Goal: Task Accomplishment & Management: Manage account settings

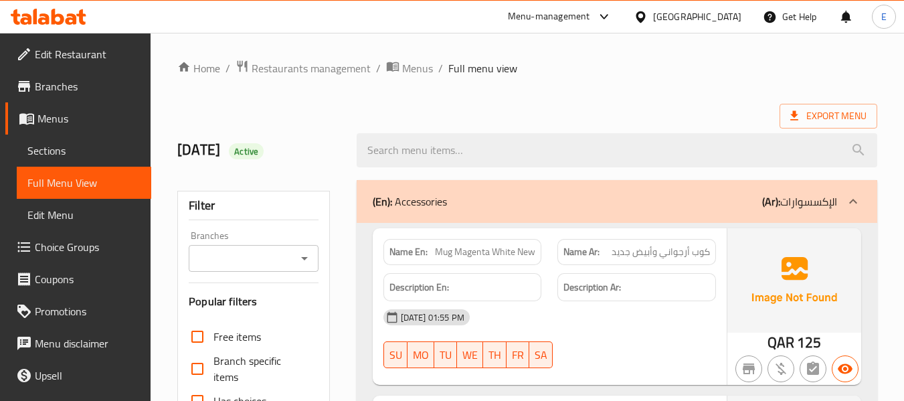
scroll to position [12277, 0]
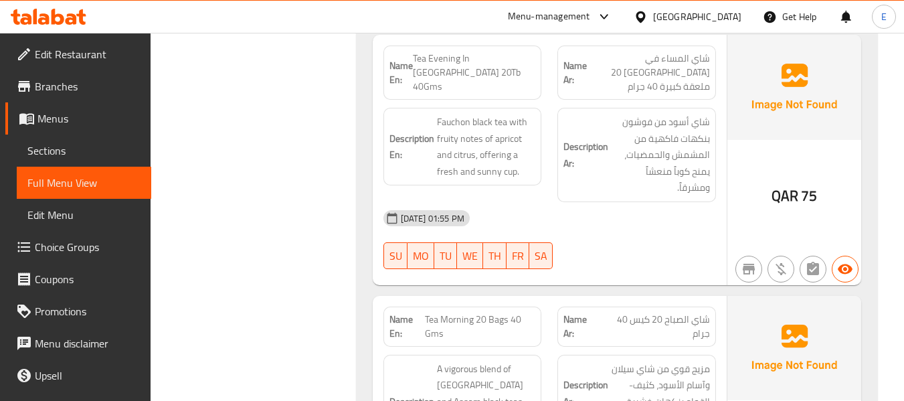
click at [729, 9] on div "Qatar" at bounding box center [697, 16] width 88 height 15
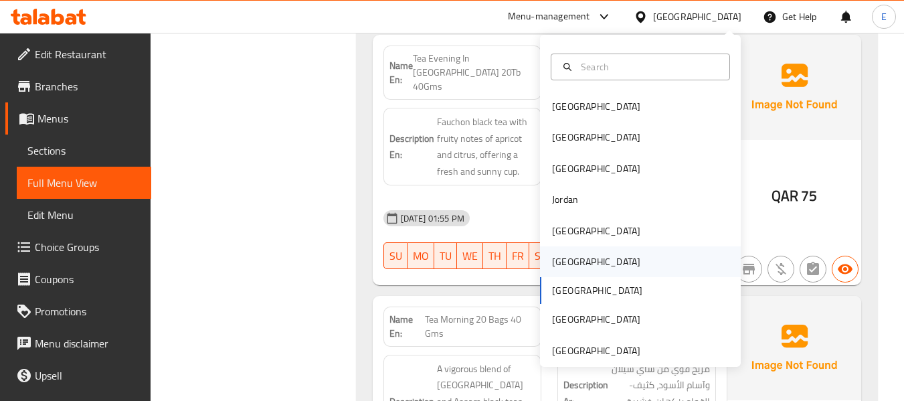
click at [577, 266] on div "[GEOGRAPHIC_DATA]" at bounding box center [640, 261] width 201 height 31
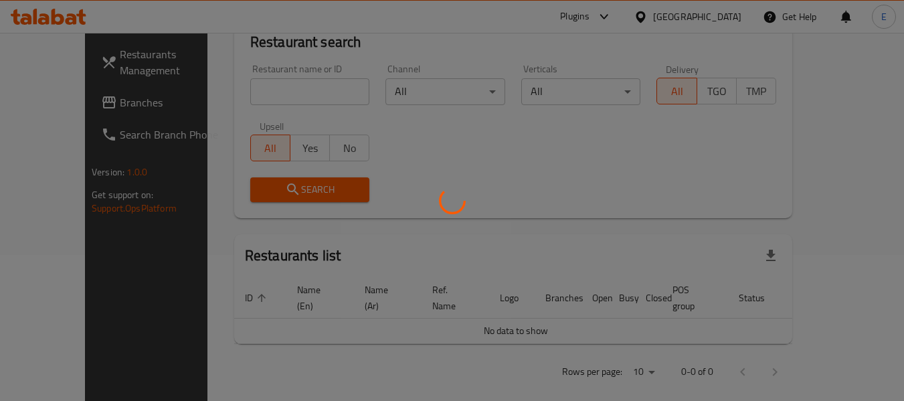
scroll to position [612, 0]
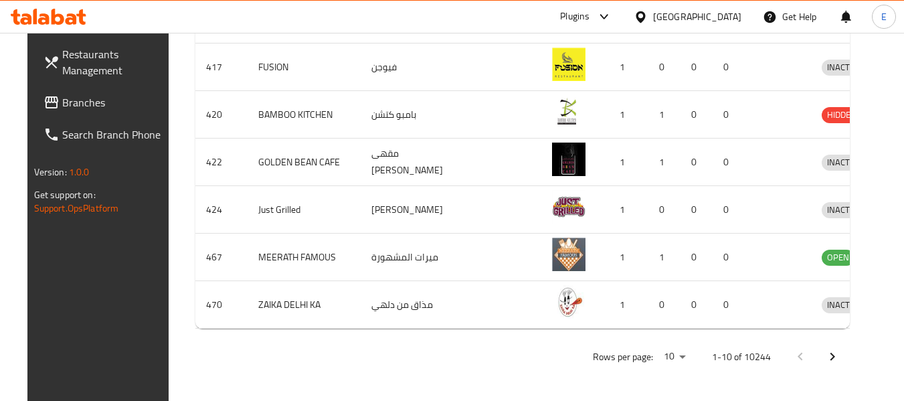
click at [75, 95] on span "Branches" at bounding box center [115, 102] width 106 height 16
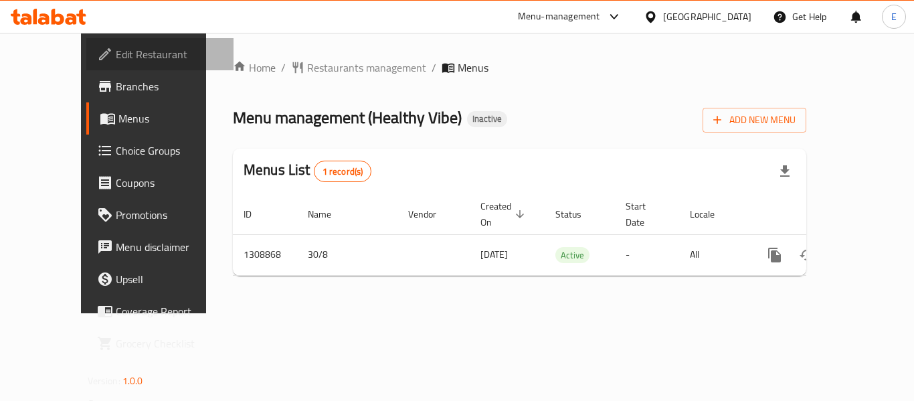
click at [100, 43] on link "Edit Restaurant" at bounding box center [159, 54] width 147 height 32
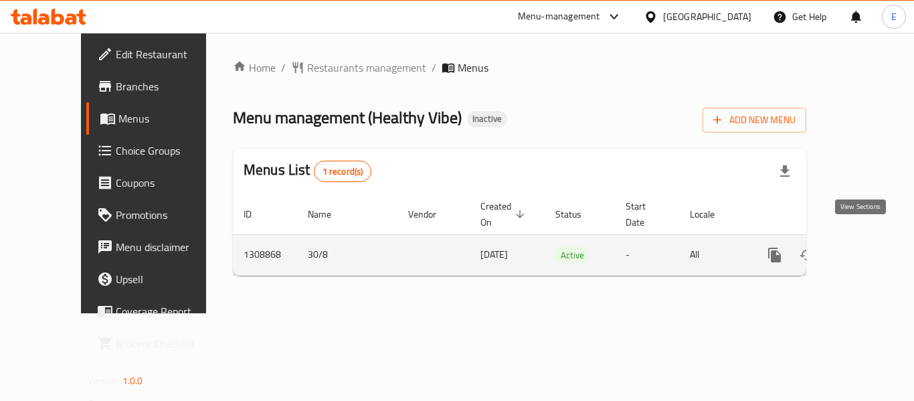
click at [863, 247] on icon "enhanced table" at bounding box center [871, 255] width 16 height 16
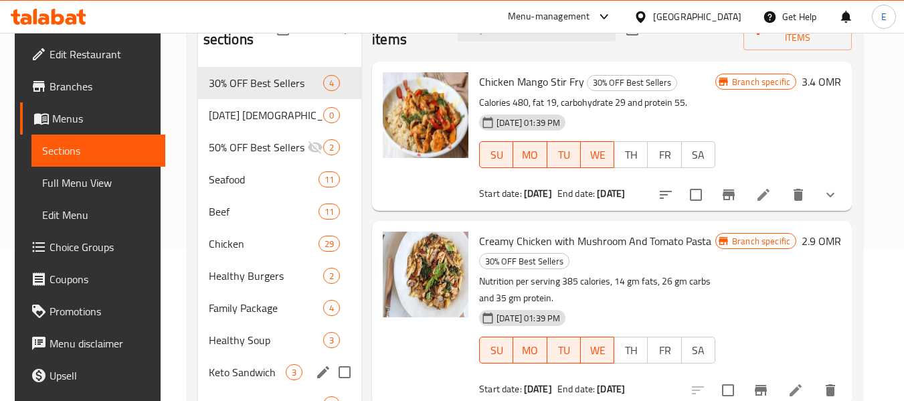
scroll to position [134, 0]
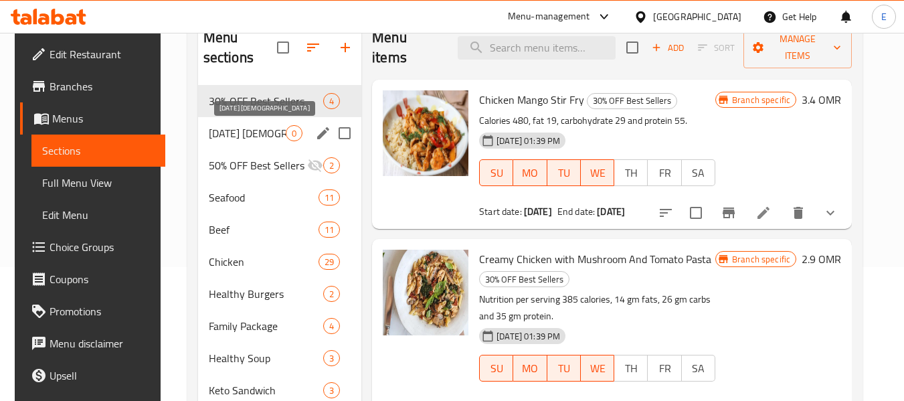
click at [219, 137] on span "Ramadan iftar" at bounding box center [247, 133] width 77 height 16
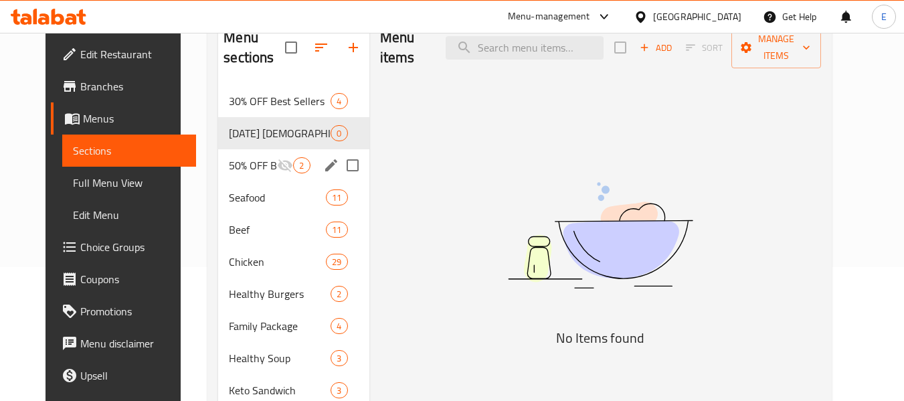
click at [229, 167] on span "50% OFF Best Sellers" at bounding box center [253, 165] width 48 height 16
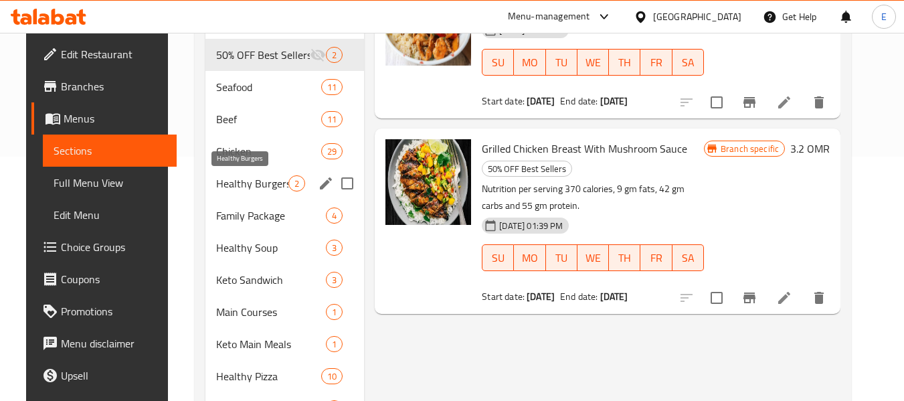
scroll to position [268, 0]
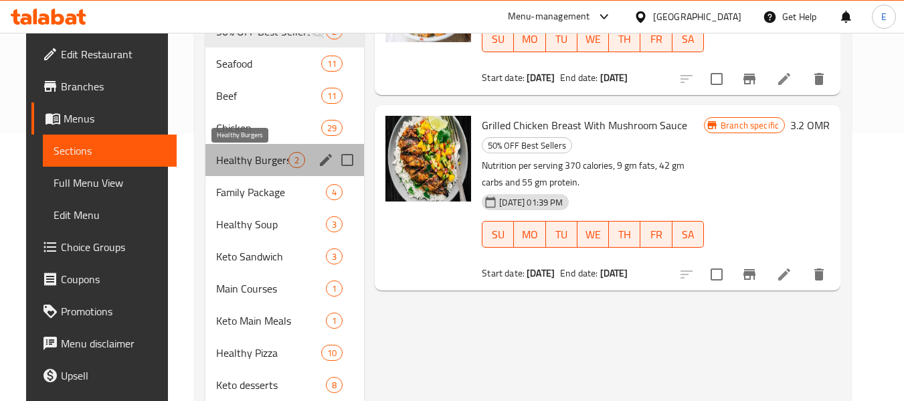
click at [219, 167] on span "Healthy Burgers" at bounding box center [252, 160] width 72 height 16
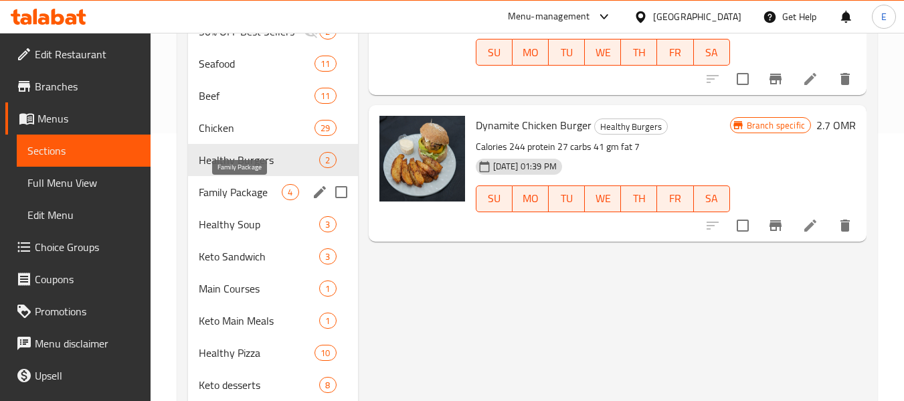
click at [226, 185] on span "Family Package" at bounding box center [240, 192] width 83 height 16
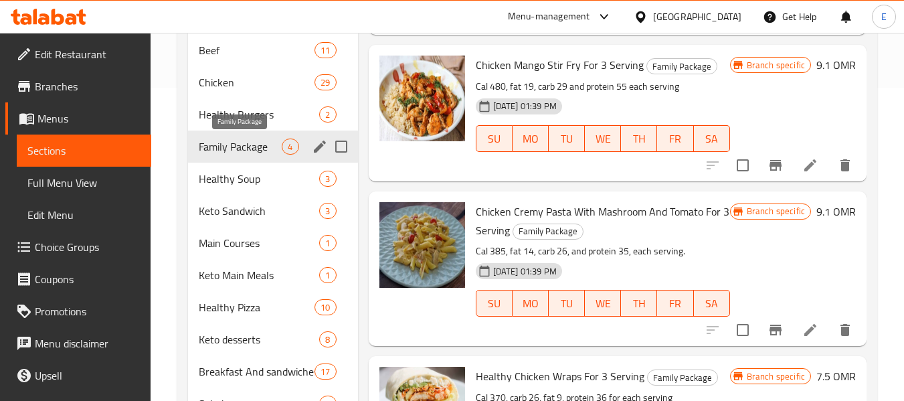
scroll to position [335, 0]
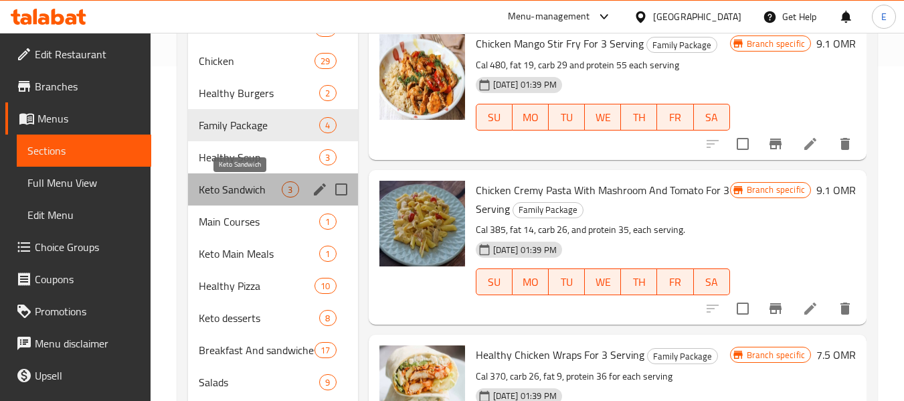
click at [226, 185] on span "Keto Sandwich" at bounding box center [240, 189] width 83 height 16
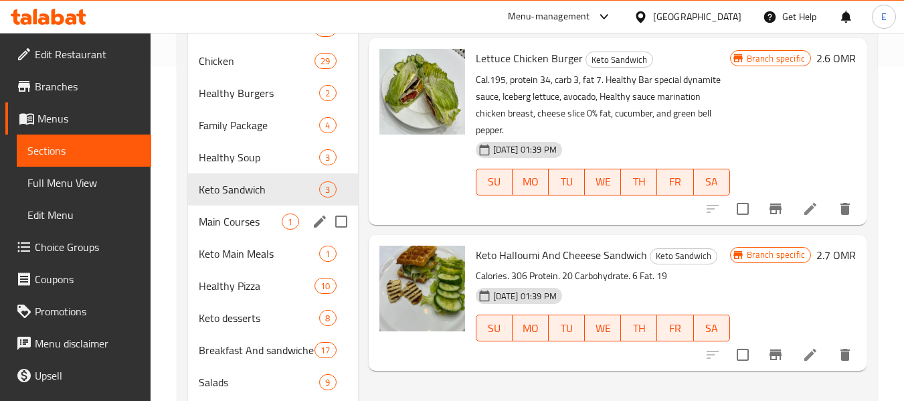
click at [238, 212] on div "Main Courses 1" at bounding box center [272, 221] width 169 height 32
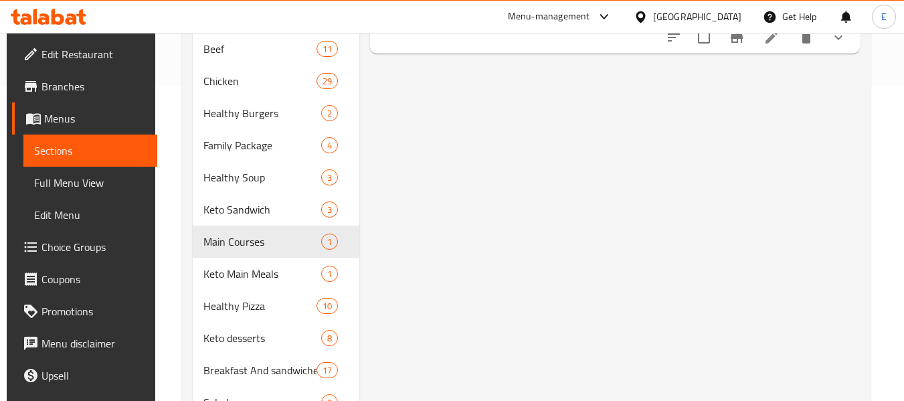
scroll to position [335, 0]
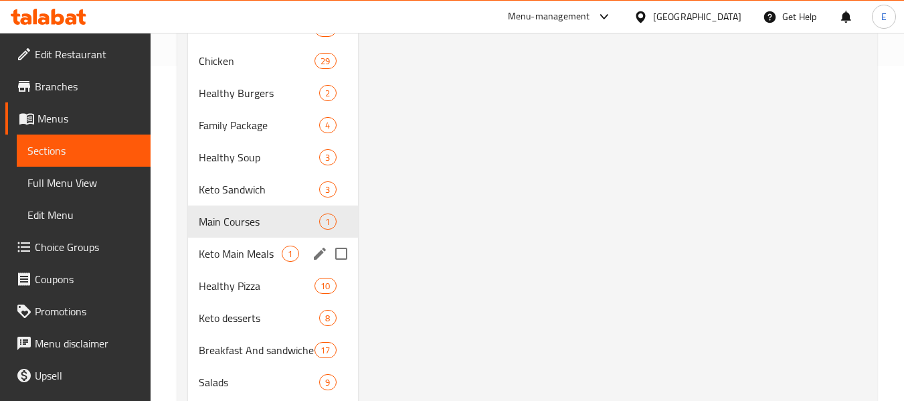
click at [241, 242] on div "Keto Main Meals 1" at bounding box center [272, 254] width 169 height 32
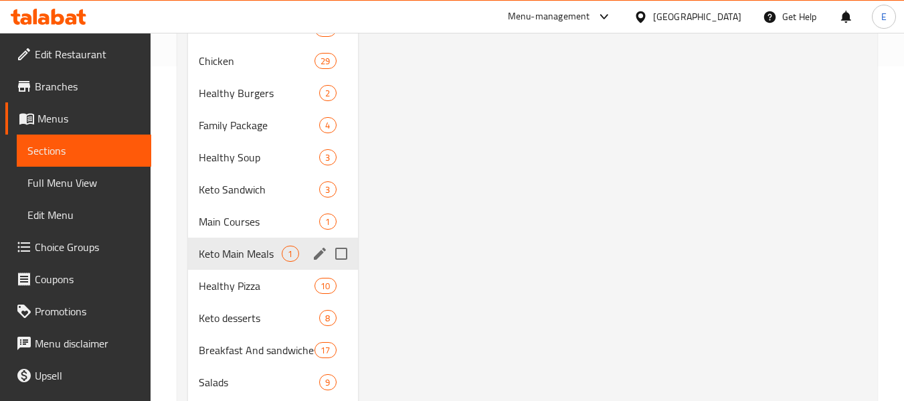
scroll to position [401, 0]
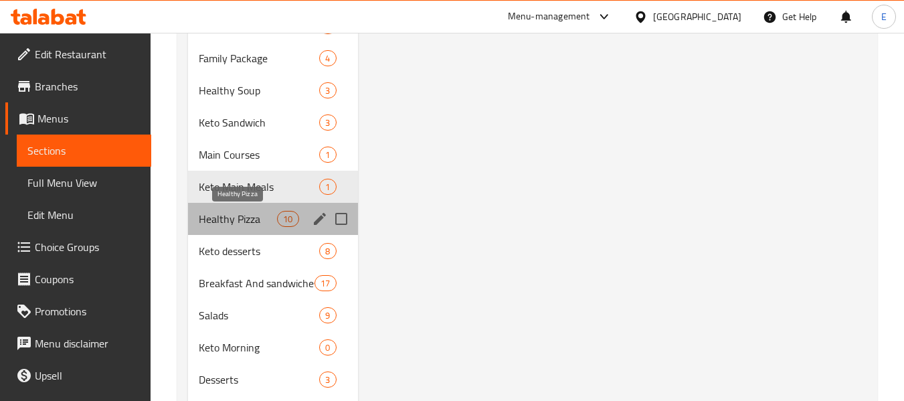
click at [256, 211] on span "Healthy Pizza" at bounding box center [238, 219] width 78 height 16
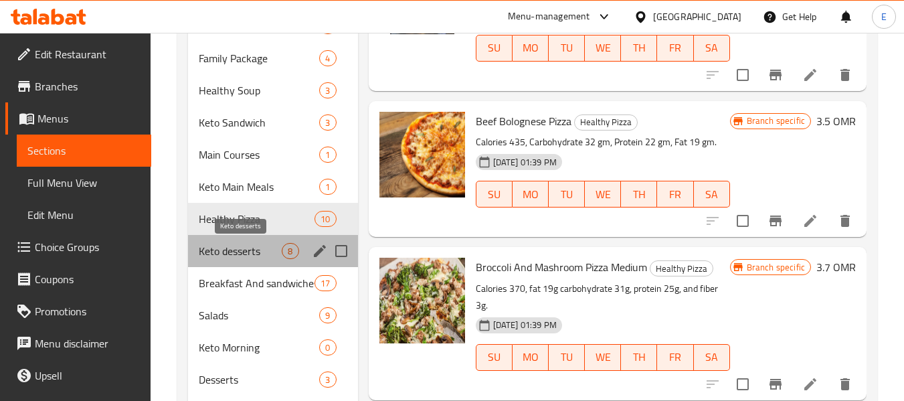
click at [250, 254] on span "Keto desserts" at bounding box center [240, 251] width 83 height 16
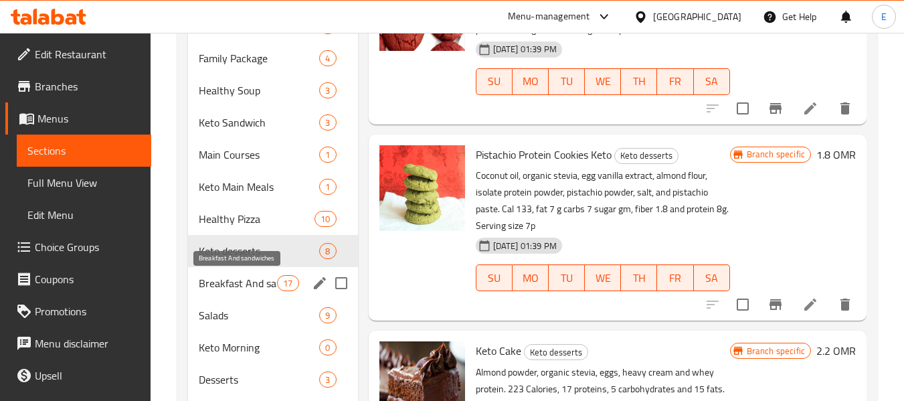
click at [250, 283] on span "Breakfast And sandwiches" at bounding box center [238, 283] width 78 height 16
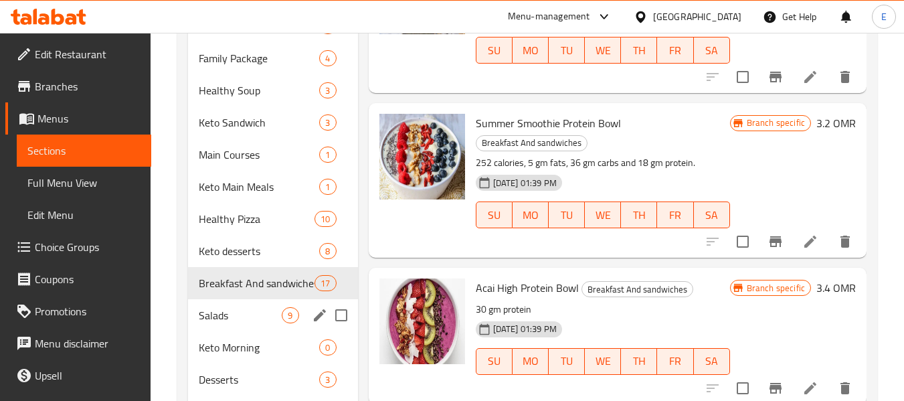
click at [252, 306] on div "Salads 9" at bounding box center [272, 315] width 169 height 32
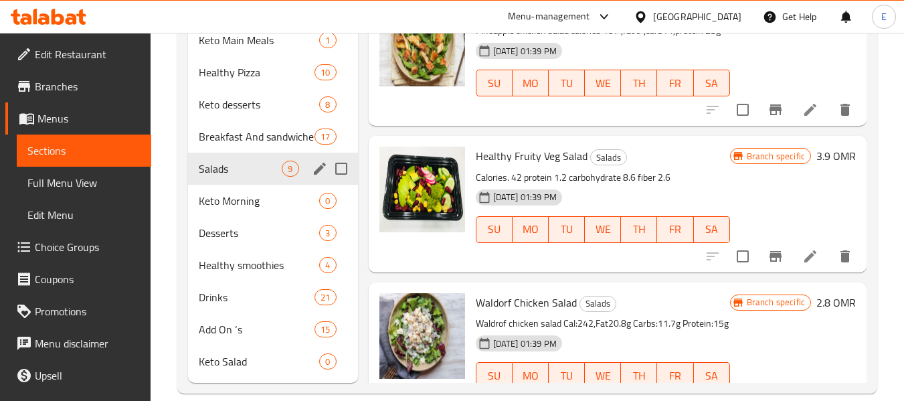
scroll to position [567, 0]
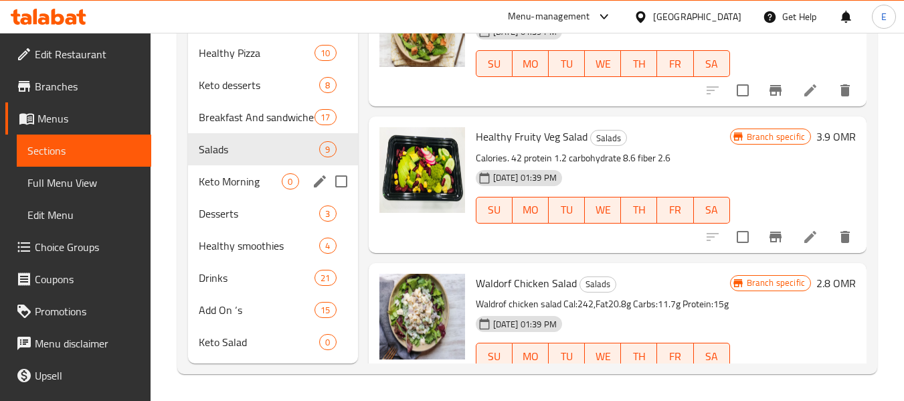
click at [224, 176] on span "Keto Morning" at bounding box center [240, 181] width 83 height 16
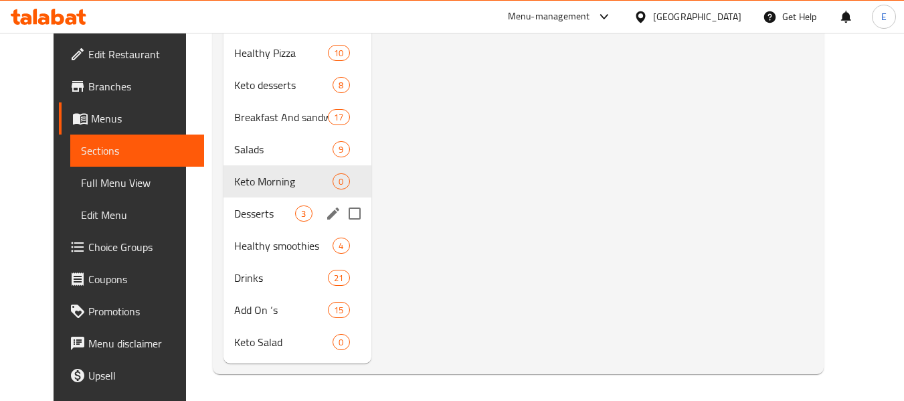
click at [223, 203] on div "Desserts 3" at bounding box center [296, 213] width 147 height 32
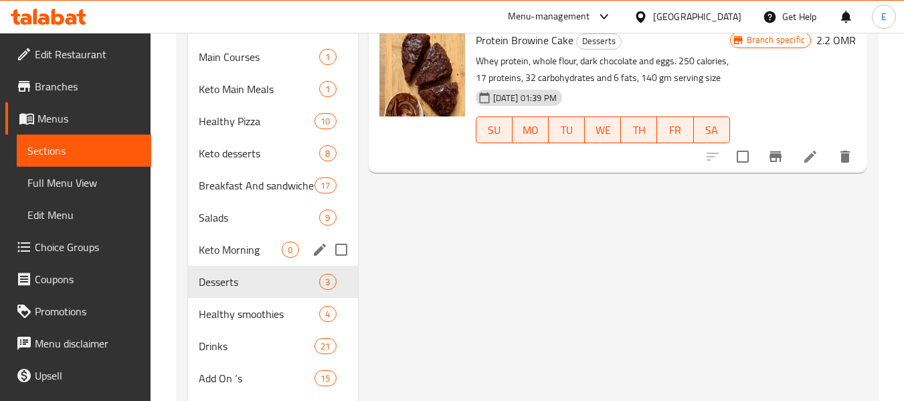
scroll to position [501, 0]
click at [228, 264] on div "Desserts 3" at bounding box center [272, 280] width 169 height 32
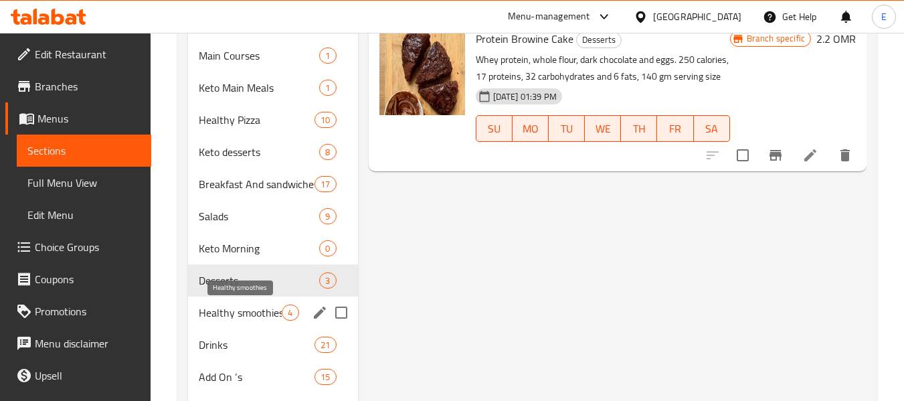
click at [238, 312] on span "Healthy smoothies" at bounding box center [240, 312] width 83 height 16
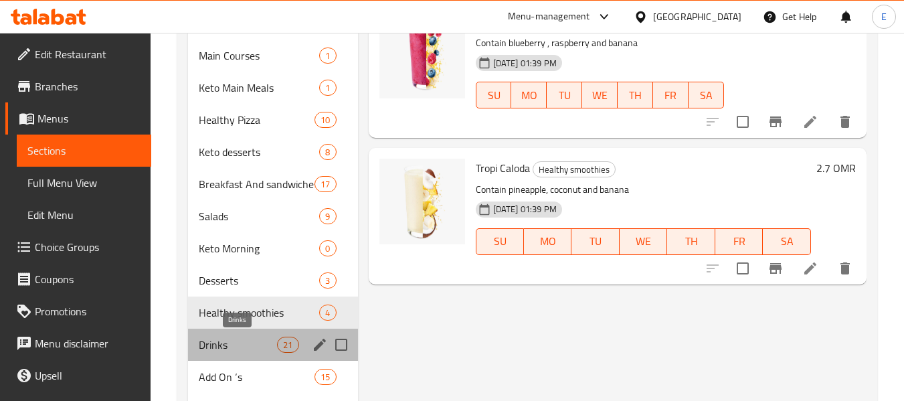
click at [230, 352] on span "Drinks" at bounding box center [238, 345] width 78 height 16
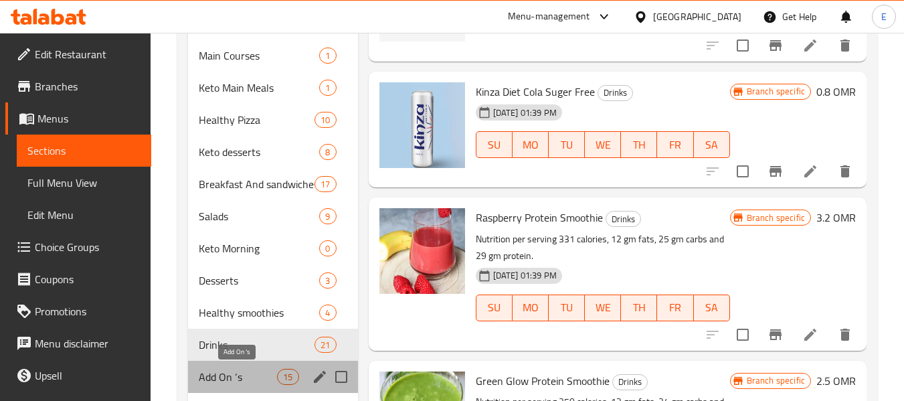
click at [232, 377] on span "Add On ‘s" at bounding box center [238, 377] width 78 height 16
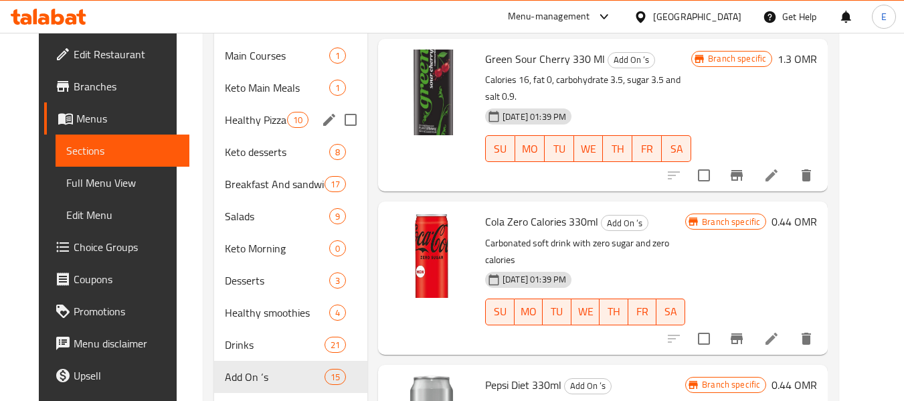
click at [243, 122] on span "Healthy Pizza" at bounding box center [256, 120] width 62 height 16
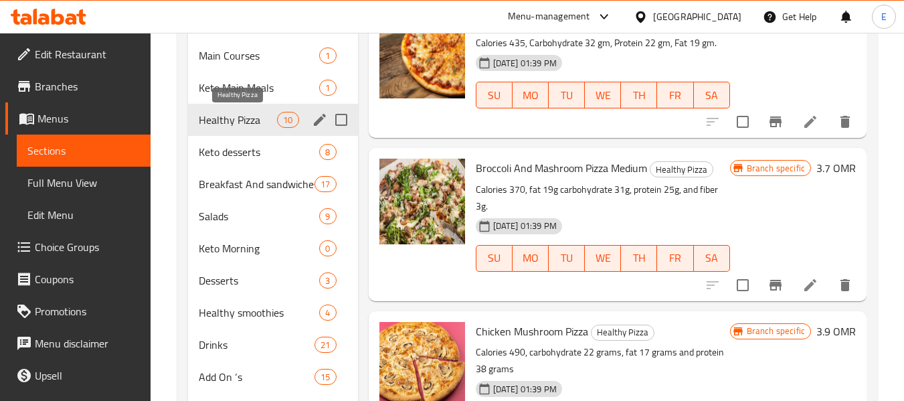
click at [241, 97] on div "Keto Main Meals 1" at bounding box center [272, 88] width 169 height 32
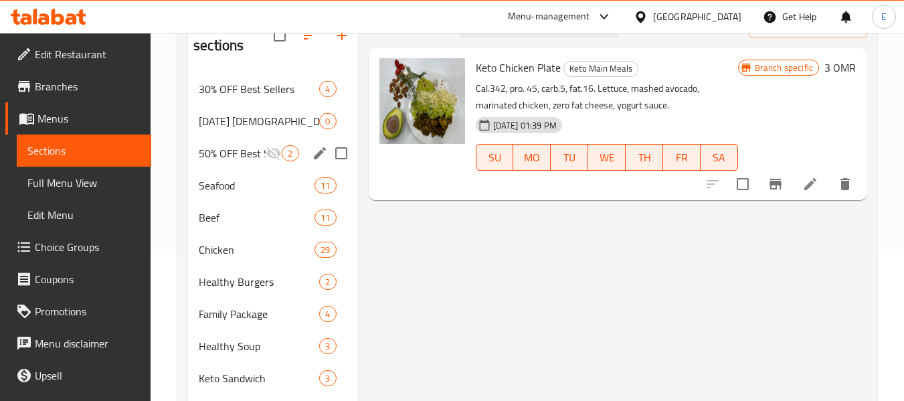
scroll to position [166, 0]
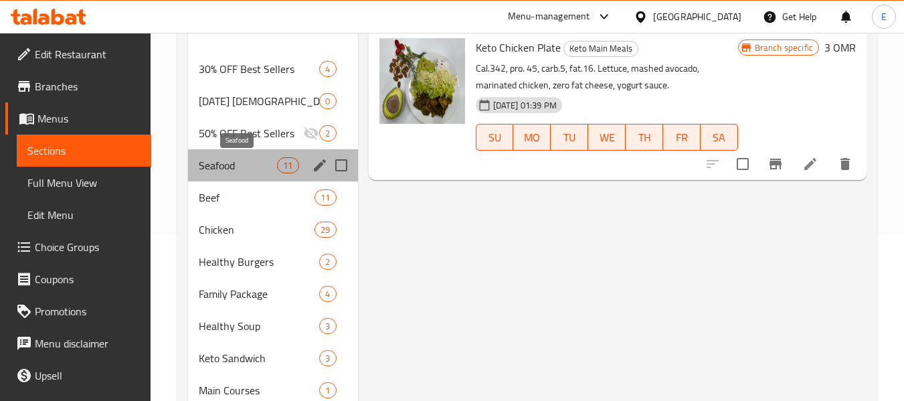
click at [240, 163] on span "Seafood" at bounding box center [238, 165] width 78 height 16
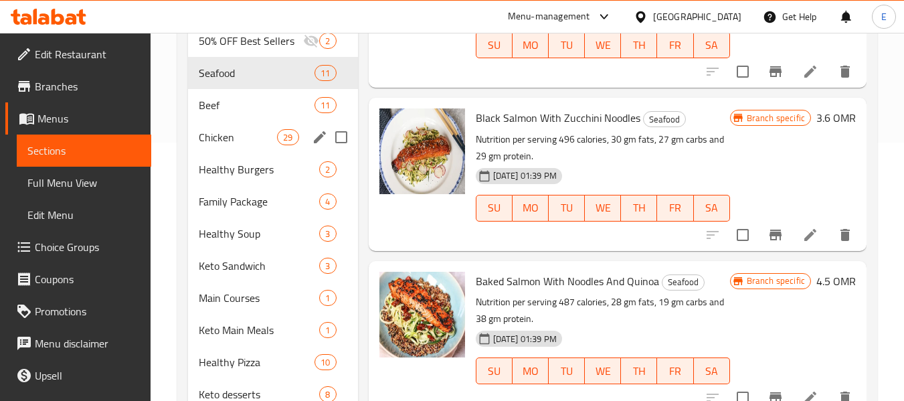
scroll to position [300, 0]
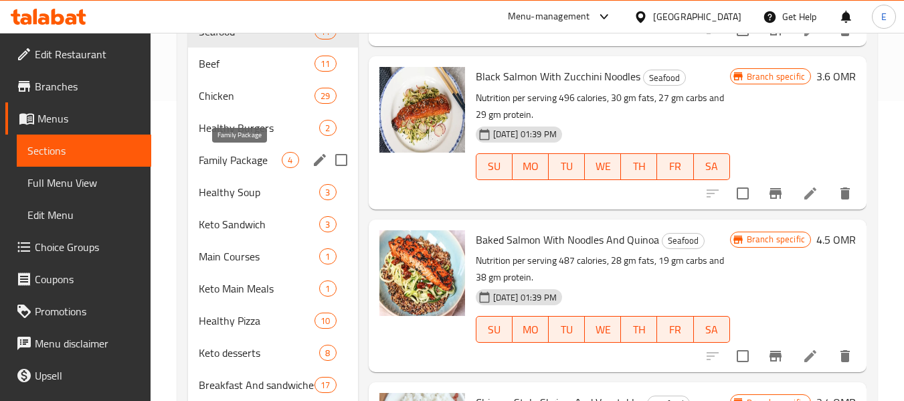
click at [240, 163] on span "Family Package" at bounding box center [240, 160] width 83 height 16
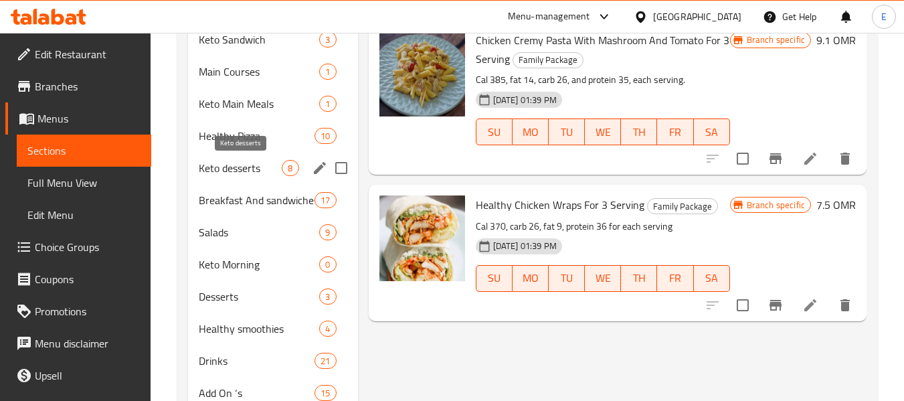
scroll to position [501, 0]
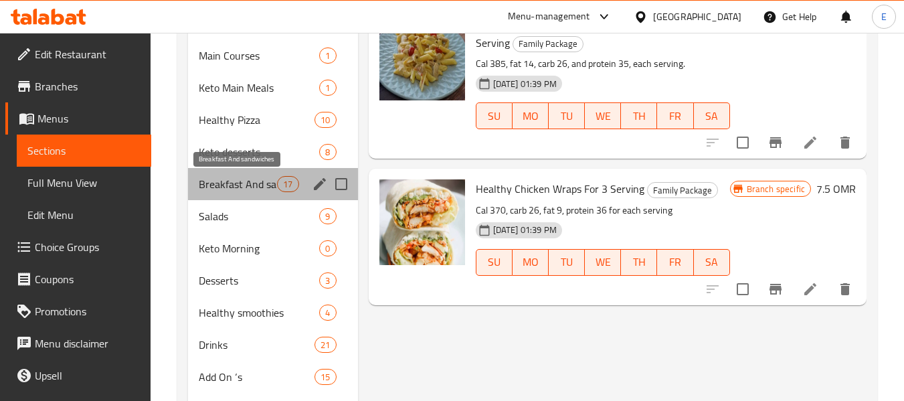
click at [244, 190] on span "Breakfast And sandwiches" at bounding box center [238, 184] width 78 height 16
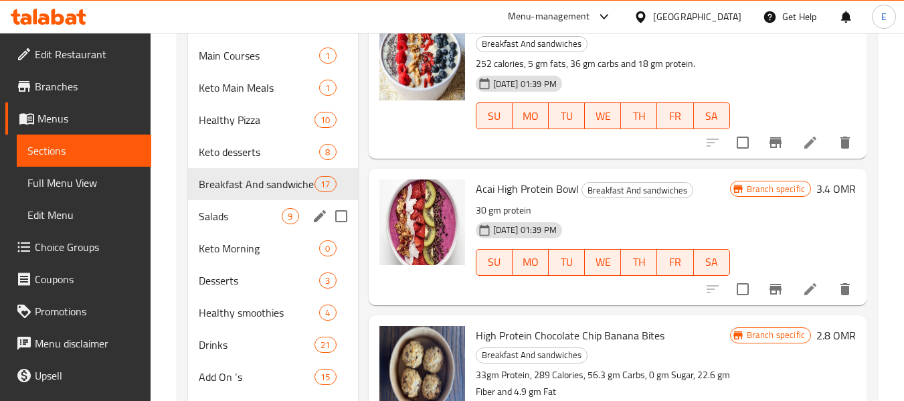
scroll to position [567, 0]
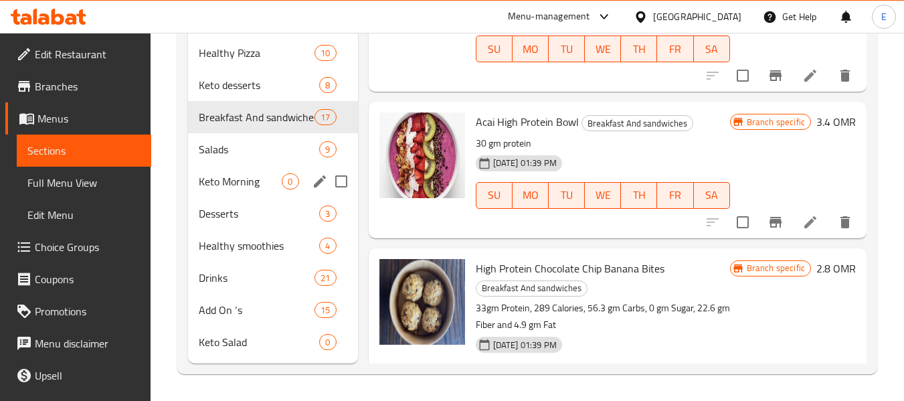
click at [244, 190] on div "Keto Morning 0" at bounding box center [272, 181] width 169 height 32
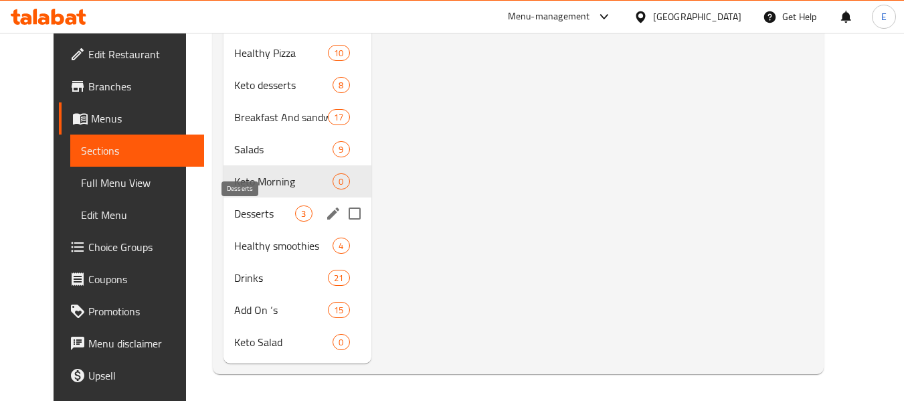
click at [250, 211] on span "Desserts" at bounding box center [264, 213] width 61 height 16
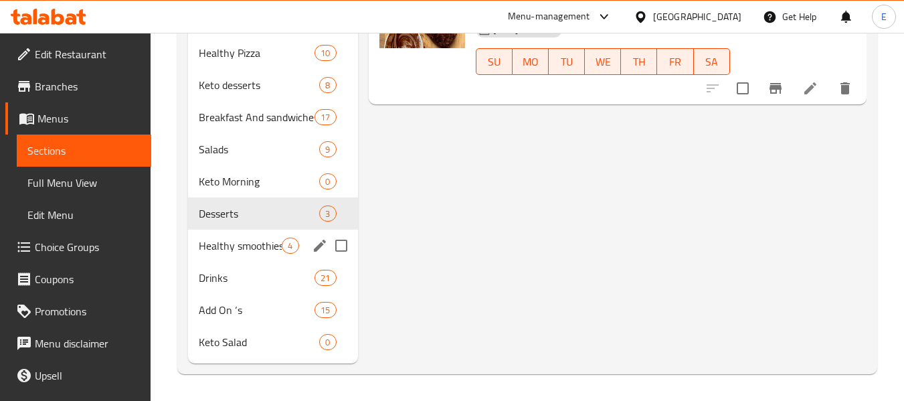
click at [254, 246] on span "Healthy smoothies" at bounding box center [240, 246] width 83 height 16
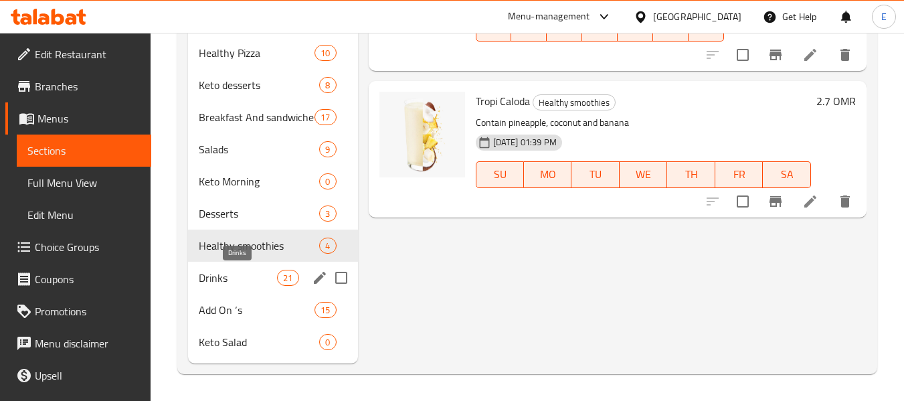
click at [250, 276] on span "Drinks" at bounding box center [238, 278] width 78 height 16
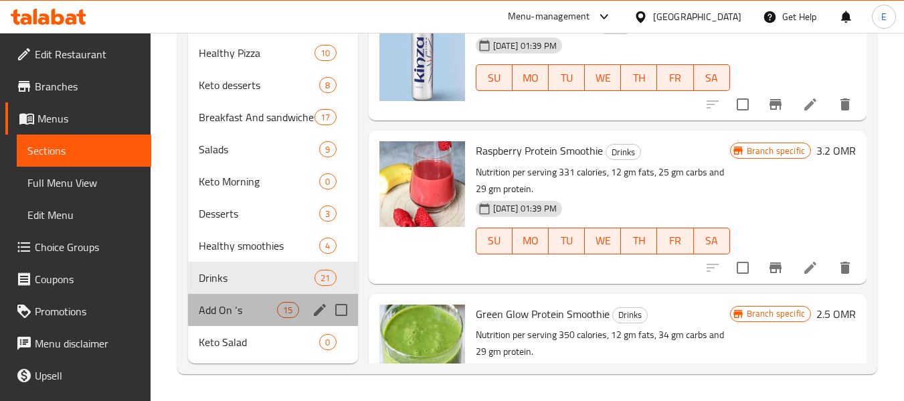
click at [254, 298] on div "Add On ‘s 15" at bounding box center [272, 310] width 169 height 32
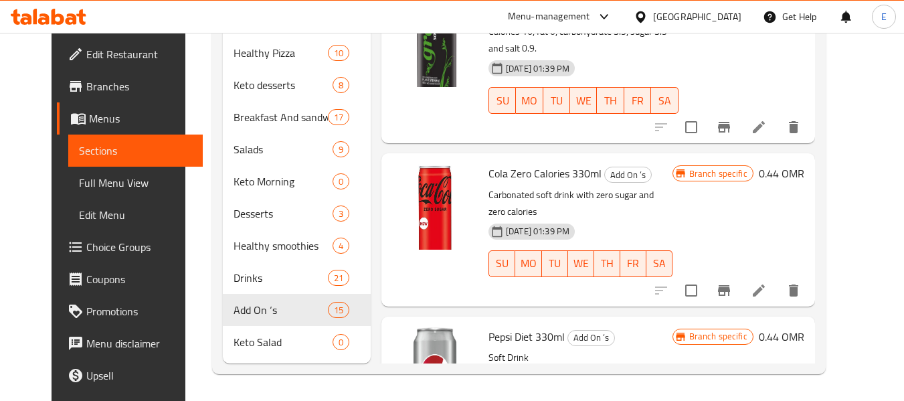
click at [96, 190] on span "Full Menu View" at bounding box center [135, 183] width 113 height 16
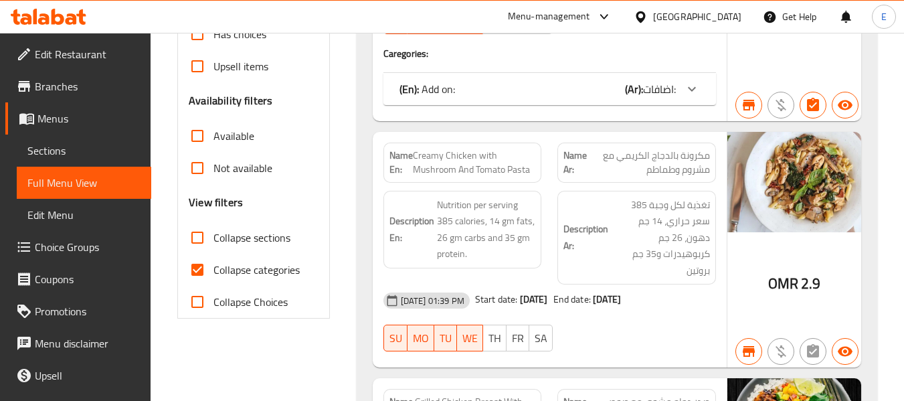
click at [195, 272] on input "Collapse categories" at bounding box center [197, 270] width 32 height 32
checkbox input "false"
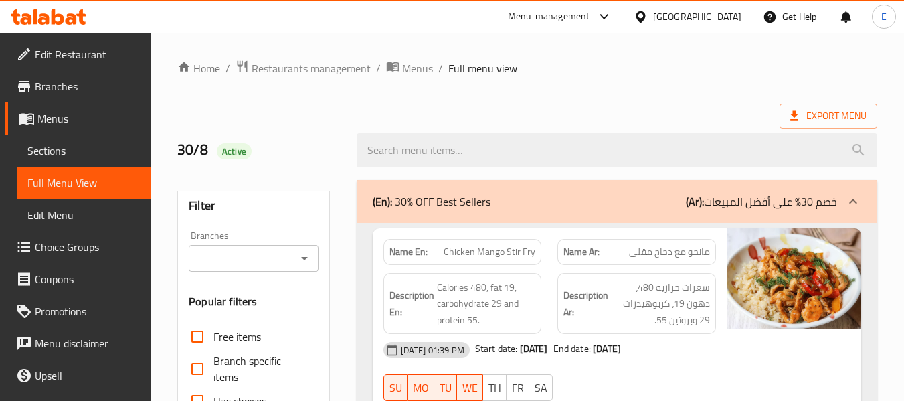
click at [228, 255] on input "Branches" at bounding box center [242, 258] width 99 height 19
click at [223, 322] on label "Free items" at bounding box center [221, 337] width 80 height 32
click at [213, 322] on input "Free items" at bounding box center [197, 337] width 32 height 32
checkbox input "true"
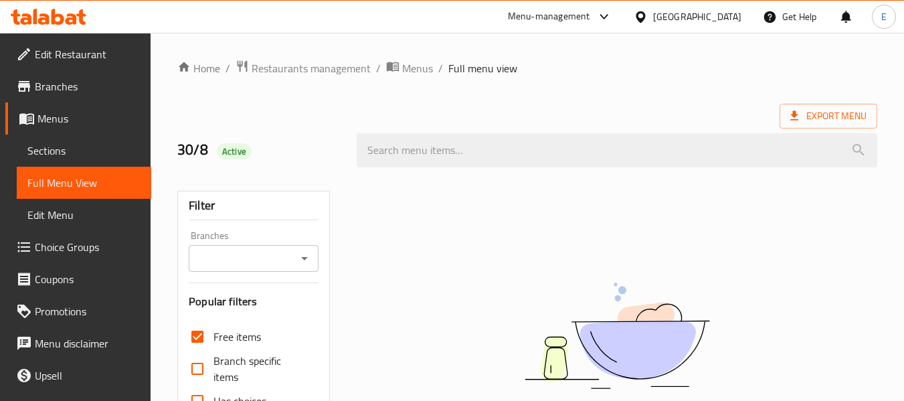
click at [229, 256] on input "Branches" at bounding box center [242, 258] width 99 height 19
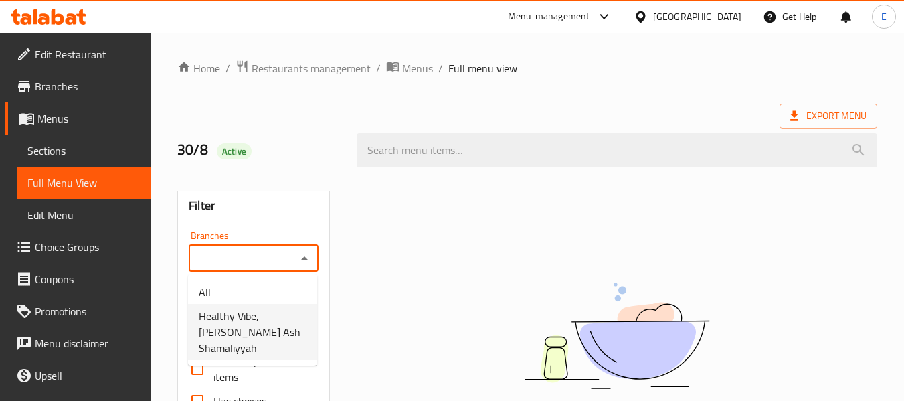
click at [223, 319] on span "Healthy Vibe, Al Ghubra Ash Shamaliyyah" at bounding box center [253, 332] width 108 height 48
type input "Healthy Vibe, Al Ghubra Ash Shamaliyyah"
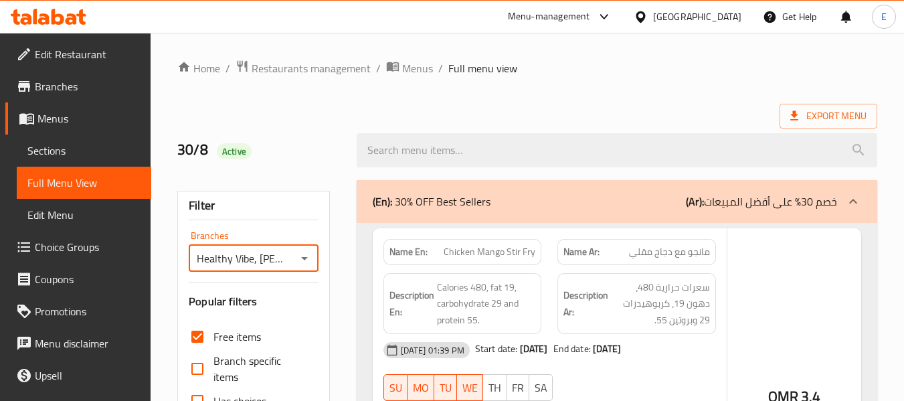
click at [193, 339] on div at bounding box center [452, 200] width 904 height 401
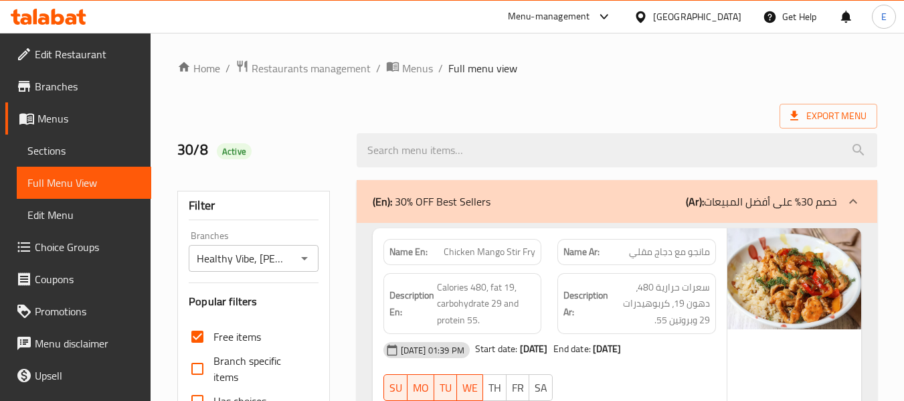
click at [193, 339] on input "Free items" at bounding box center [197, 337] width 32 height 32
checkbox input "false"
click at [645, 112] on div "Export Menu" at bounding box center [527, 116] width 700 height 25
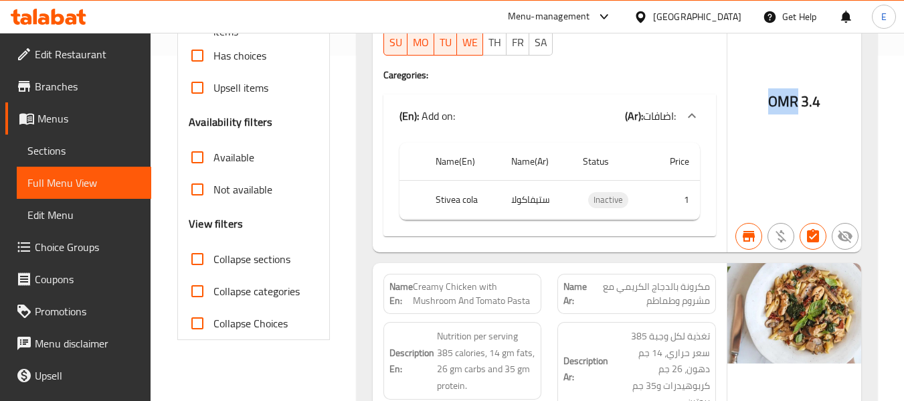
drag, startPoint x: 756, startPoint y: 97, endPoint x: 802, endPoint y: 97, distance: 45.5
click at [802, 97] on div "OMR 3.4" at bounding box center [794, 67] width 134 height 369
copy span "OMR"
click at [203, 165] on input "Available" at bounding box center [197, 157] width 32 height 32
checkbox input "true"
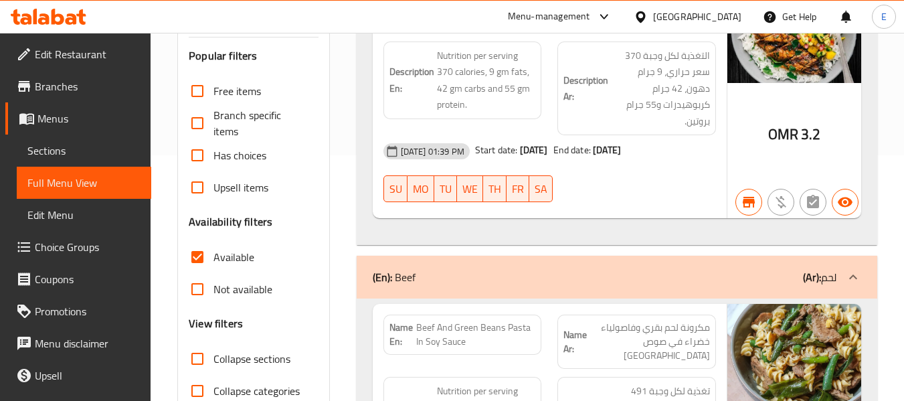
scroll to position [201, 0]
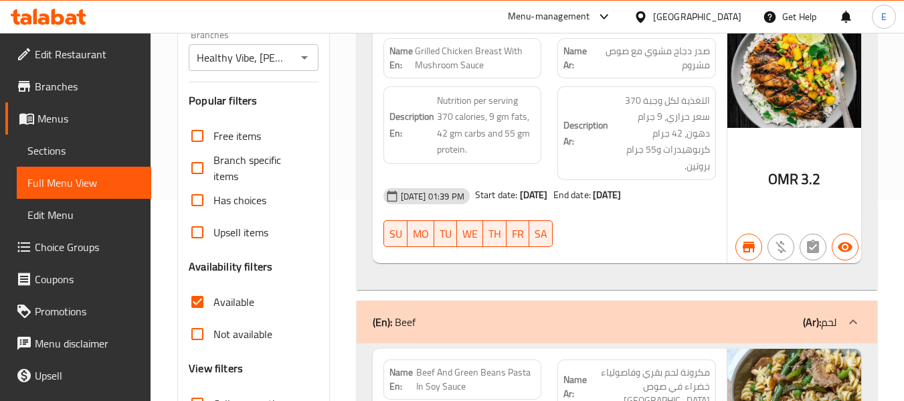
click at [197, 333] on input "Not available" at bounding box center [197, 334] width 32 height 32
checkbox input "true"
click at [197, 301] on input "Available" at bounding box center [197, 302] width 32 height 32
checkbox input "false"
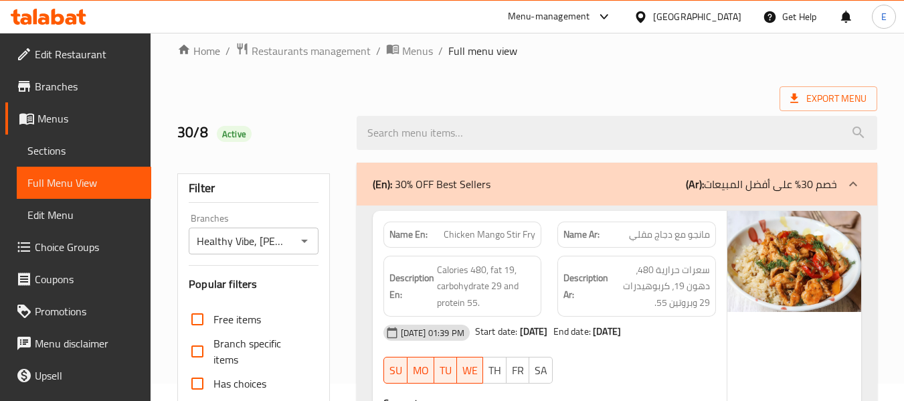
scroll to position [0, 0]
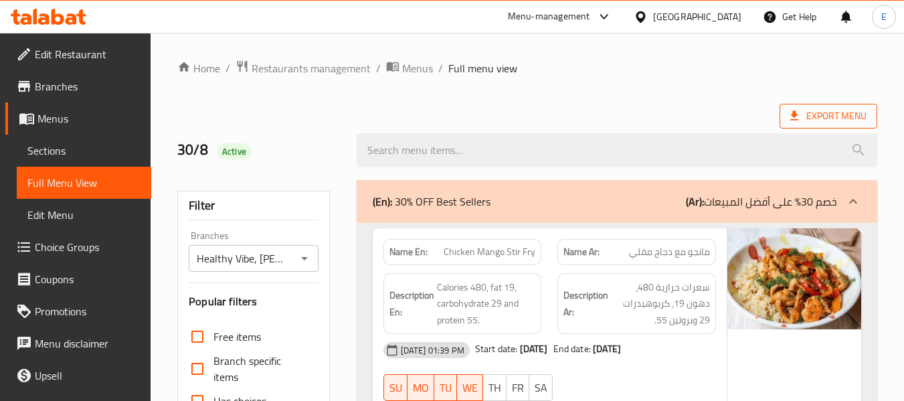
click at [813, 112] on span "Export Menu" at bounding box center [828, 116] width 76 height 17
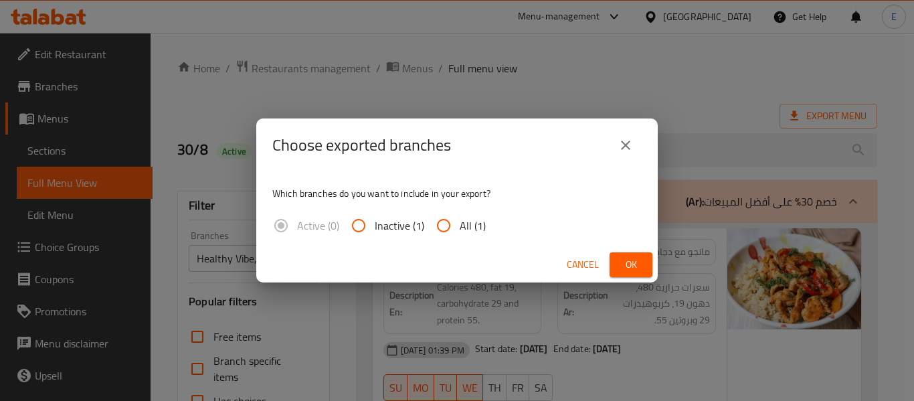
click at [440, 230] on input "All (1)" at bounding box center [444, 225] width 32 height 32
radio input "true"
click at [622, 272] on span "Ok" at bounding box center [630, 264] width 21 height 17
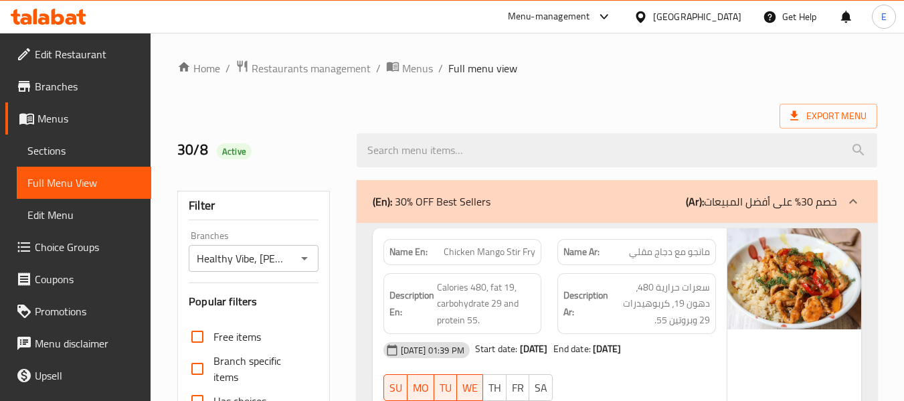
click at [717, 22] on div "Oman" at bounding box center [697, 16] width 88 height 15
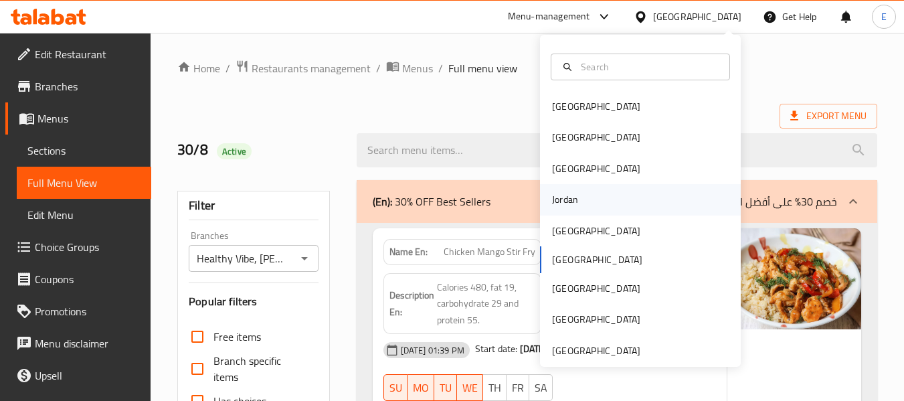
click at [566, 197] on div "Jordan" at bounding box center [565, 199] width 26 height 15
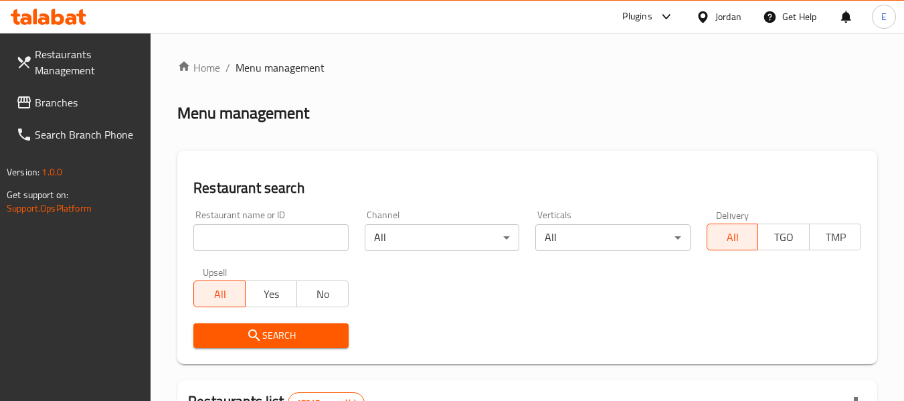
click at [67, 102] on span "Branches" at bounding box center [88, 102] width 106 height 16
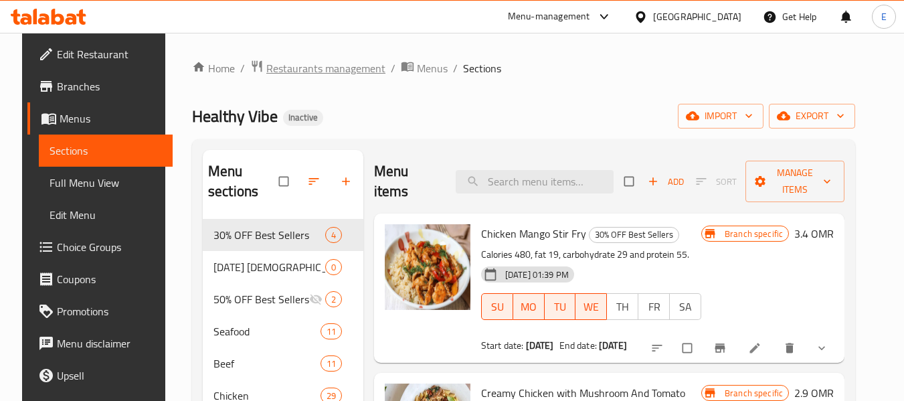
click at [284, 68] on span "Restaurants management" at bounding box center [325, 68] width 119 height 16
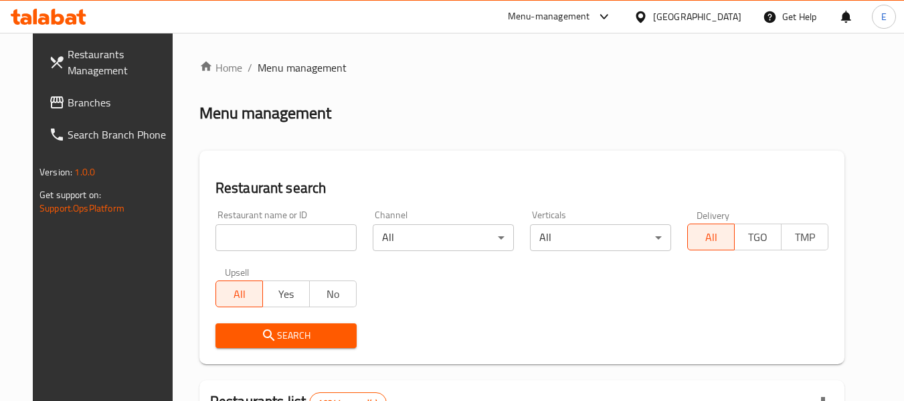
click at [68, 103] on span "Branches" at bounding box center [121, 102] width 106 height 16
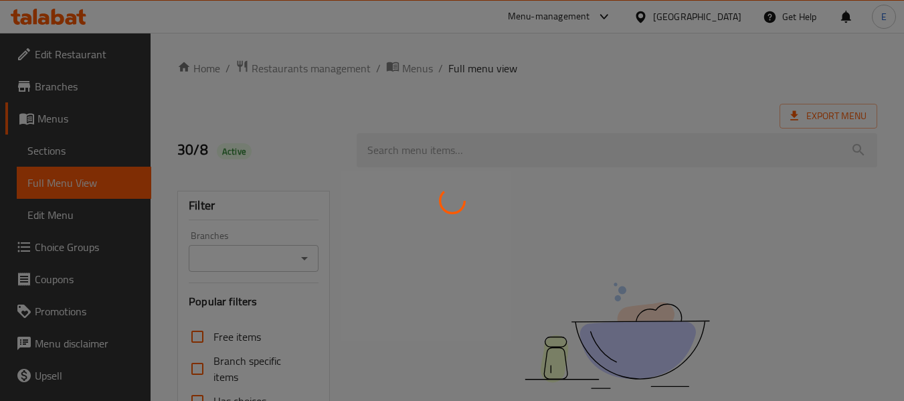
click at [81, 58] on div at bounding box center [452, 200] width 904 height 401
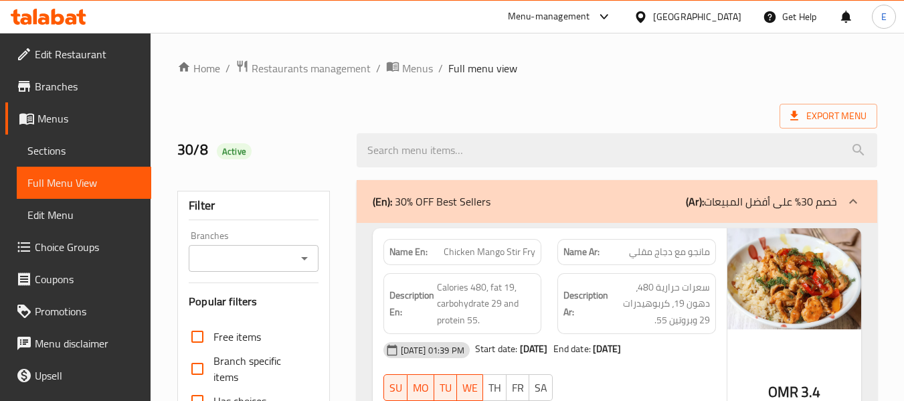
click at [81, 58] on span "Edit Restaurant" at bounding box center [88, 54] width 106 height 16
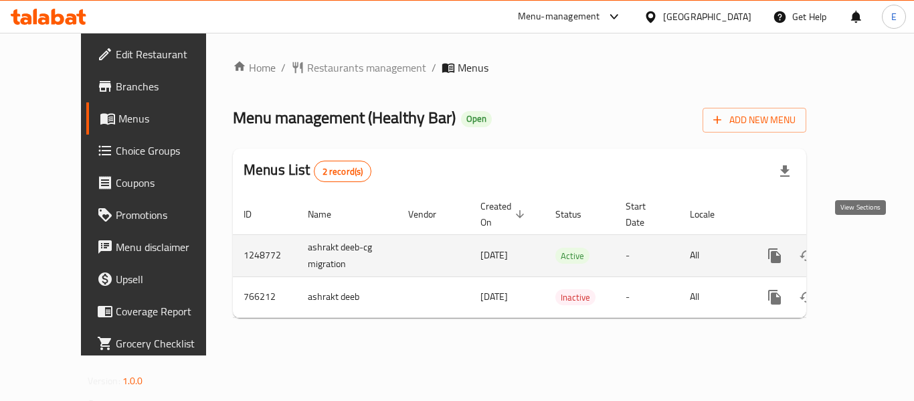
click at [863, 248] on icon "enhanced table" at bounding box center [871, 256] width 16 height 16
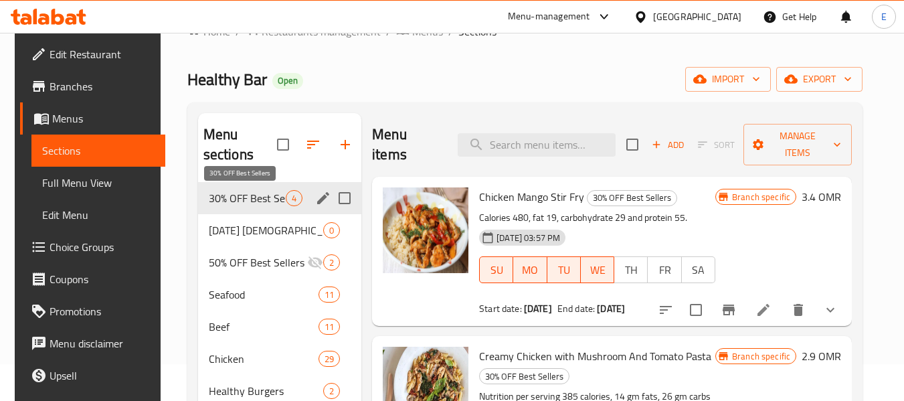
scroll to position [67, 0]
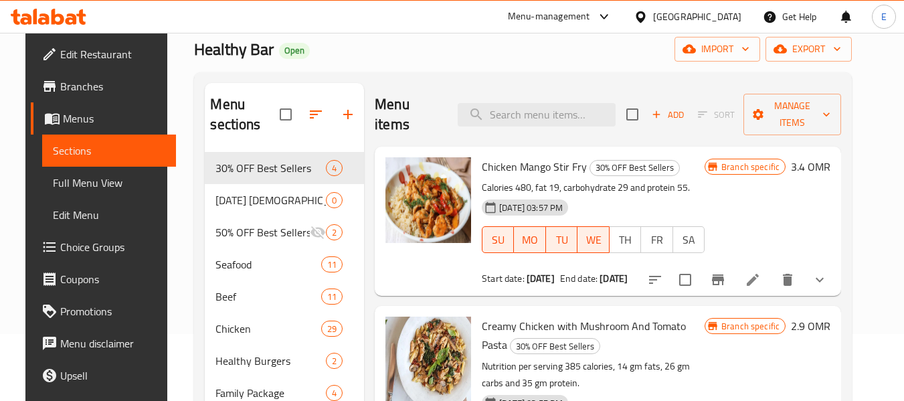
click at [53, 191] on span "Full Menu View" at bounding box center [109, 183] width 113 height 16
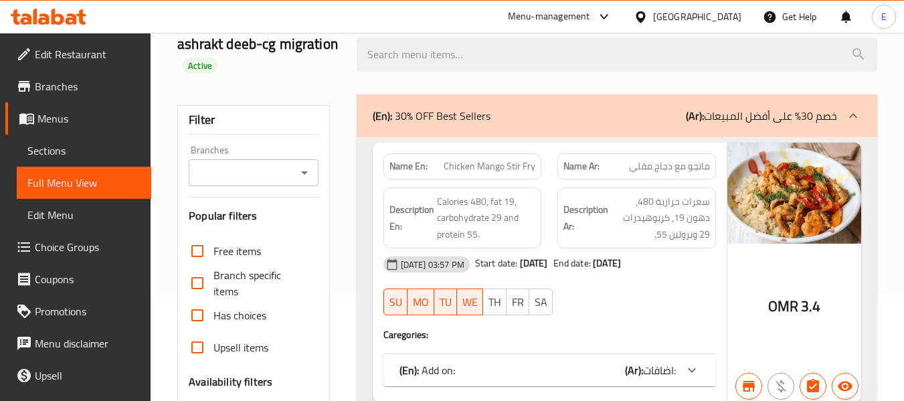
scroll to position [67, 0]
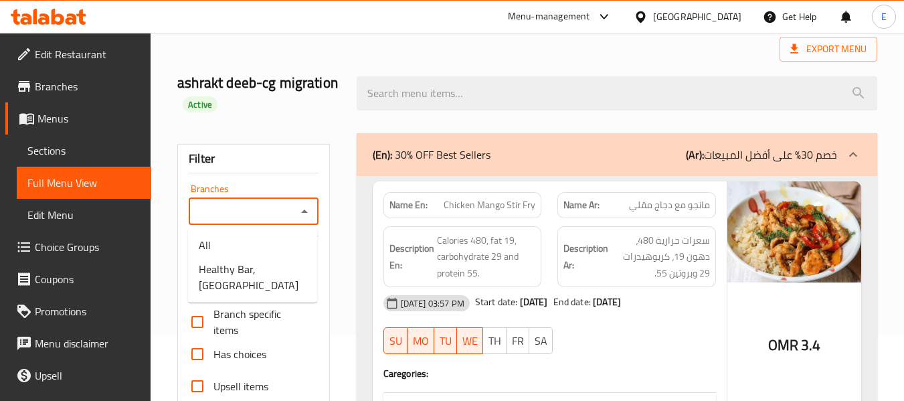
click at [261, 205] on input "Branches" at bounding box center [242, 211] width 99 height 19
click at [246, 258] on li "Healthy Bar, [GEOGRAPHIC_DATA]" at bounding box center [252, 277] width 129 height 40
type input "Healthy Bar, [GEOGRAPHIC_DATA]"
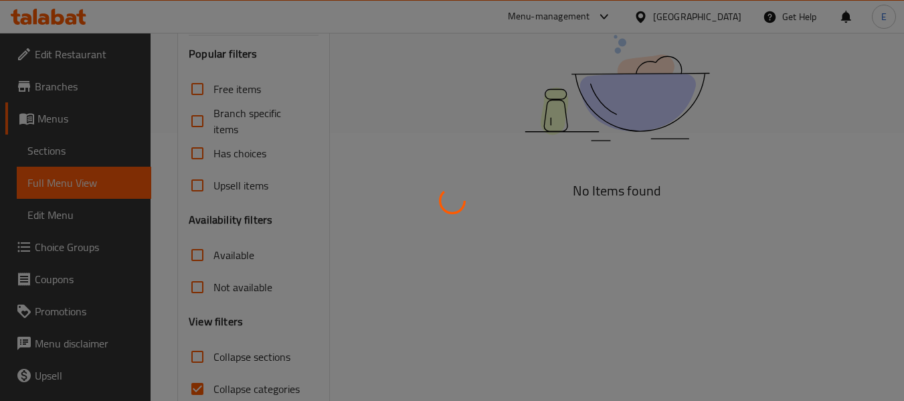
scroll to position [331, 0]
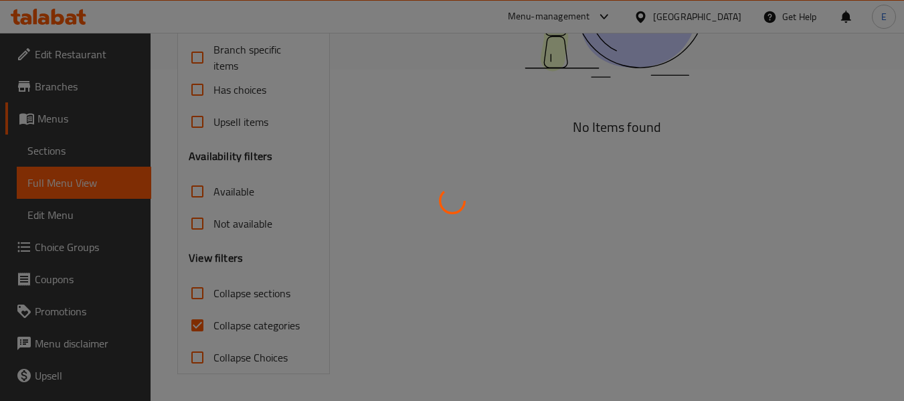
click at [199, 325] on div at bounding box center [452, 200] width 904 height 401
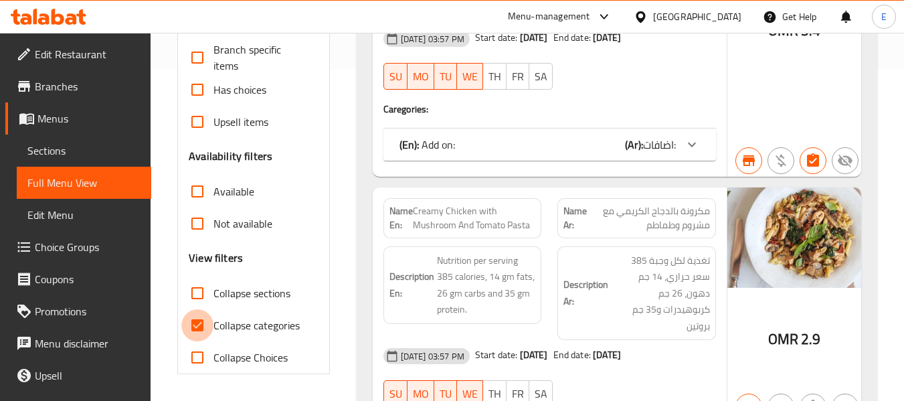
click at [199, 325] on input "Collapse categories" at bounding box center [197, 325] width 32 height 32
checkbox input "false"
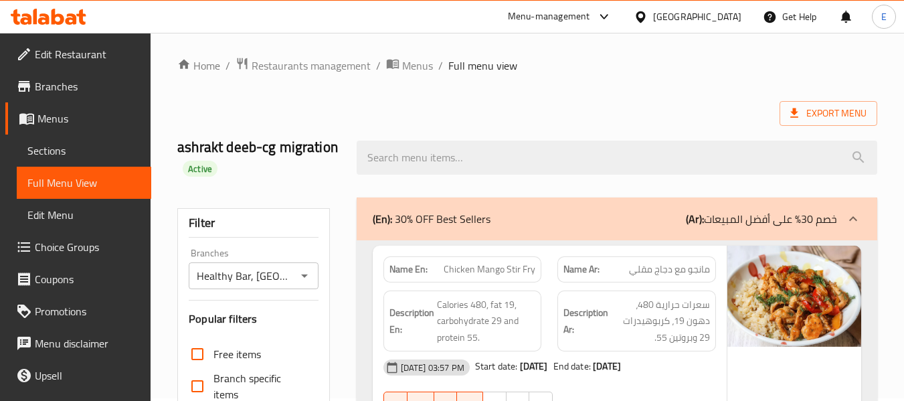
scroll to position [0, 0]
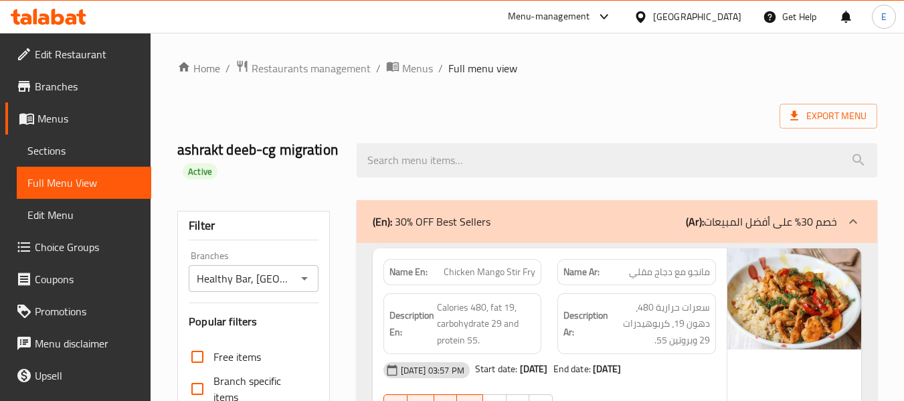
click at [630, 74] on ol "Home / Restaurants management / Menus / Full menu view" at bounding box center [527, 68] width 700 height 17
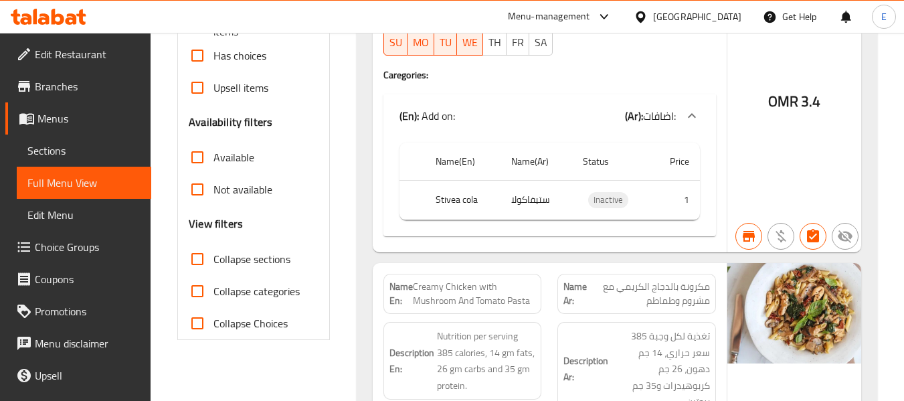
click at [200, 160] on input "Available" at bounding box center [197, 157] width 32 height 32
checkbox input "true"
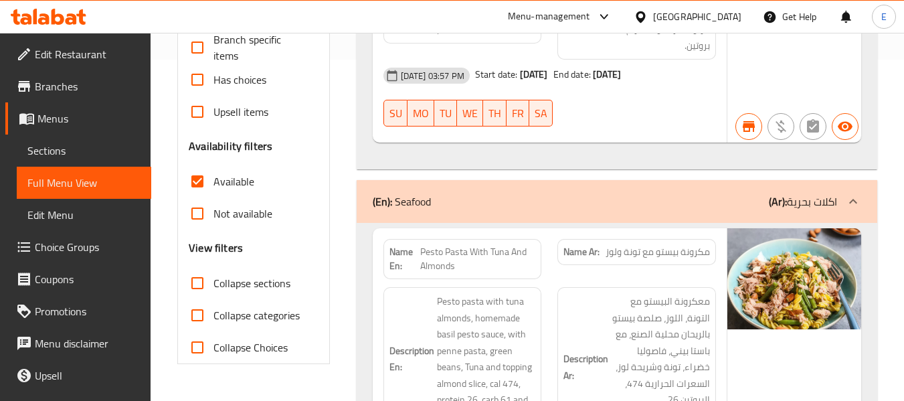
scroll to position [342, 0]
click at [198, 211] on input "Not available" at bounding box center [197, 213] width 32 height 32
checkbox input "true"
click at [198, 182] on input "Available" at bounding box center [197, 181] width 32 height 32
checkbox input "false"
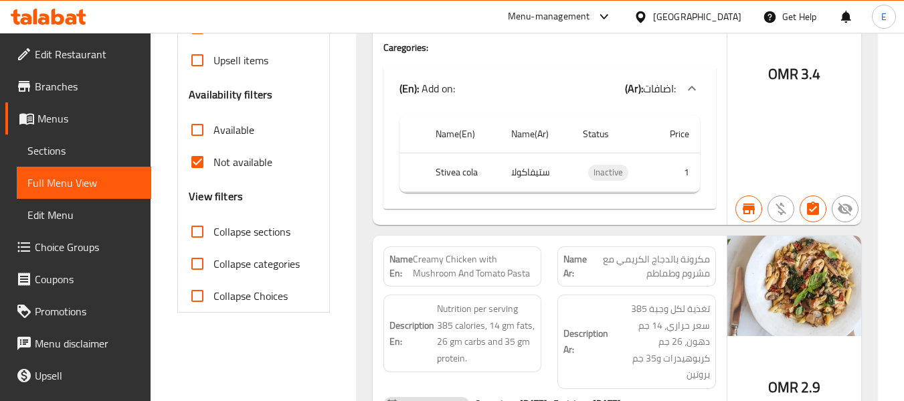
scroll to position [519, 0]
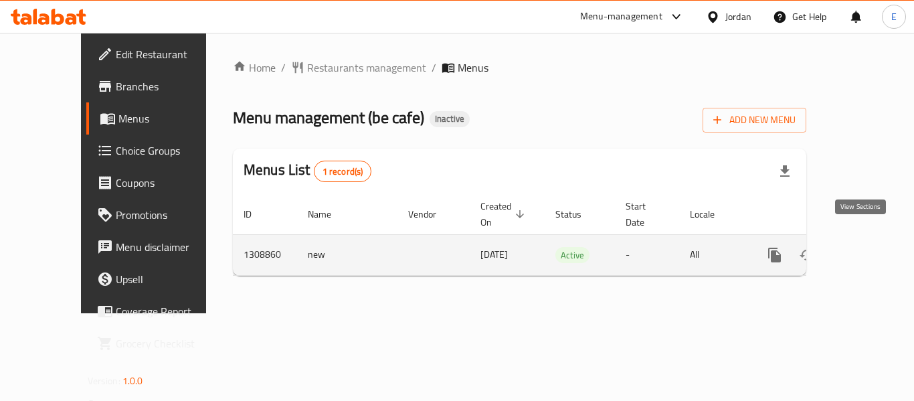
click at [871, 239] on link "enhanced table" at bounding box center [871, 255] width 32 height 32
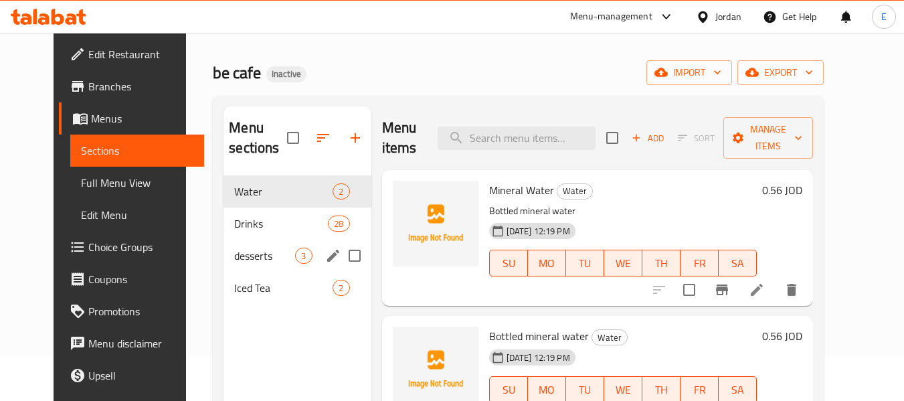
scroll to position [67, 0]
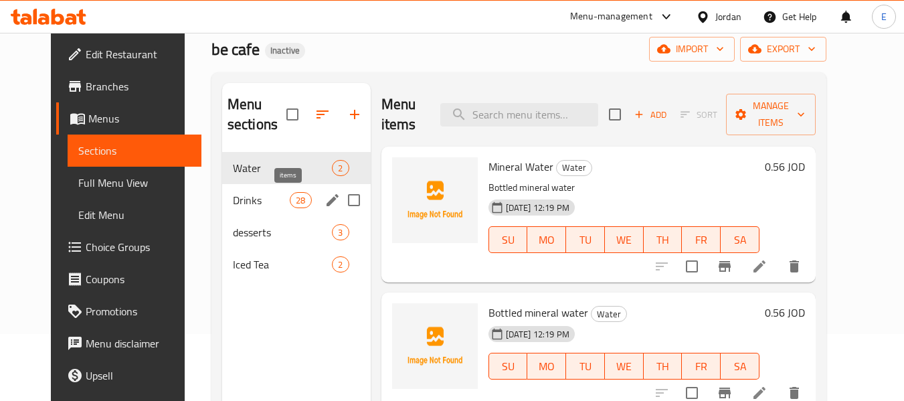
click at [290, 194] on span "28" at bounding box center [300, 200] width 20 height 13
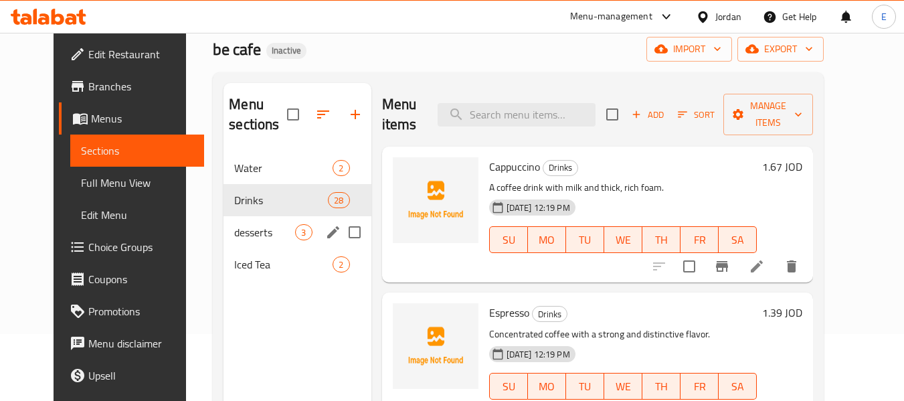
click at [268, 230] on span "desserts" at bounding box center [264, 232] width 61 height 16
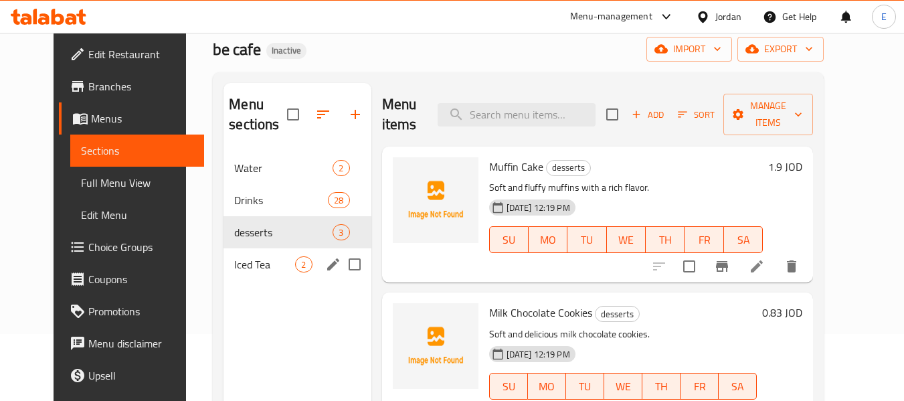
click at [260, 272] on div "Iced Tea 2" at bounding box center [296, 264] width 147 height 32
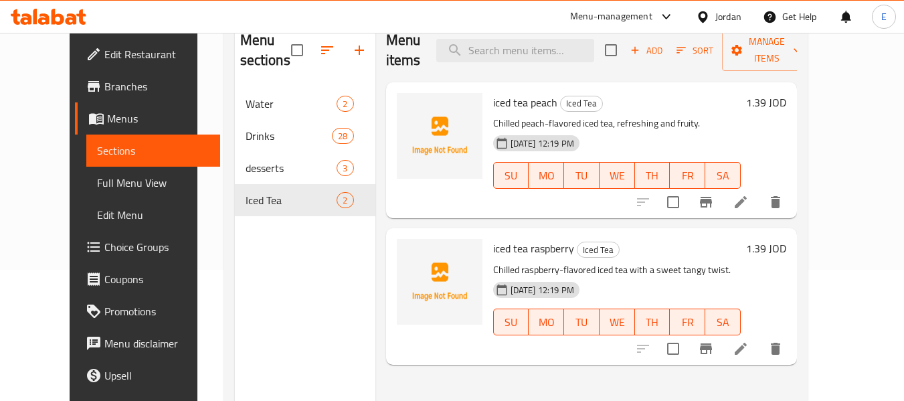
scroll to position [187, 0]
